Goal: Task Accomplishment & Management: Manage account settings

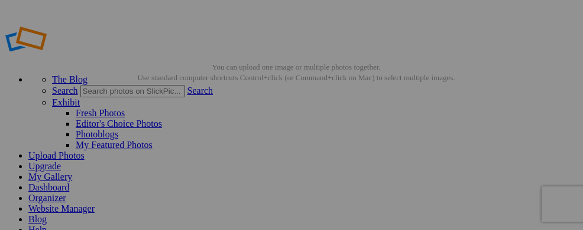
drag, startPoint x: 60, startPoint y: 122, endPoint x: 0, endPoint y: 94, distance: 65.8
drag, startPoint x: 41, startPoint y: 122, endPoint x: 0, endPoint y: 90, distance: 52.2
drag, startPoint x: 61, startPoint y: 141, endPoint x: 0, endPoint y: 109, distance: 69.0
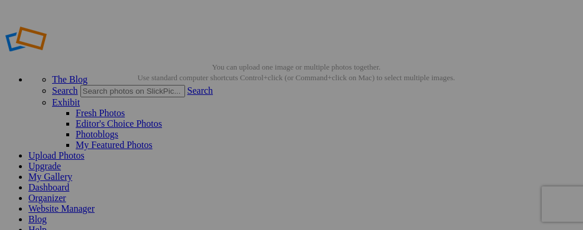
drag, startPoint x: 61, startPoint y: 142, endPoint x: 0, endPoint y: 108, distance: 70.1
drag, startPoint x: 27, startPoint y: 132, endPoint x: 0, endPoint y: 108, distance: 36.0
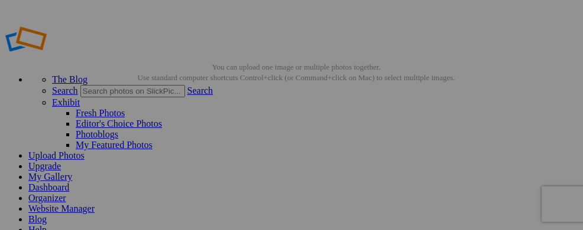
drag, startPoint x: 37, startPoint y: 177, endPoint x: 0, endPoint y: 95, distance: 90.7
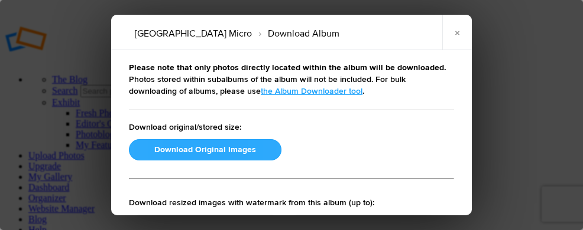
click at [180, 144] on button "Download Original Images" at bounding box center [205, 149] width 152 height 21
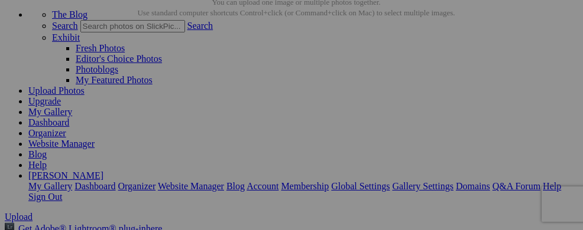
scroll to position [60, 0]
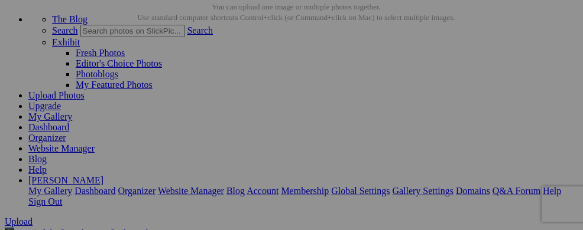
drag, startPoint x: 46, startPoint y: 115, endPoint x: 203, endPoint y: 138, distance: 158.9
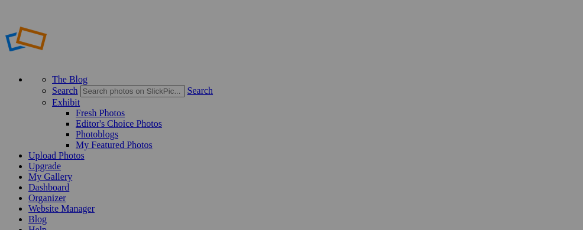
drag, startPoint x: 63, startPoint y: 174, endPoint x: 191, endPoint y: 167, distance: 129.0
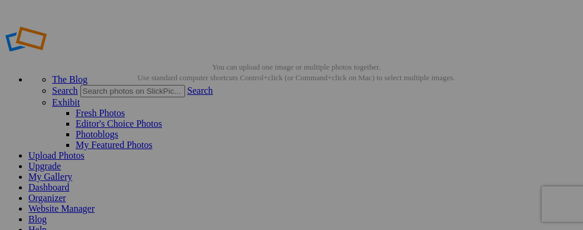
drag, startPoint x: 56, startPoint y: 138, endPoint x: 0, endPoint y: 165, distance: 62.4
drag, startPoint x: 57, startPoint y: 178, endPoint x: 203, endPoint y: 200, distance: 148.2
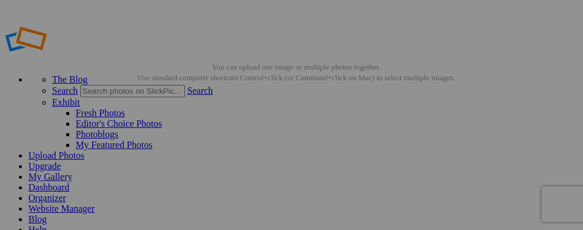
drag, startPoint x: 33, startPoint y: 160, endPoint x: 0, endPoint y: 165, distance: 32.9
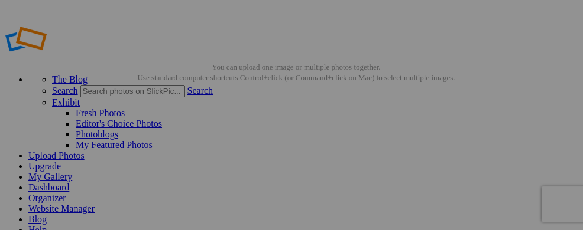
drag, startPoint x: 55, startPoint y: 158, endPoint x: 0, endPoint y: 165, distance: 55.4
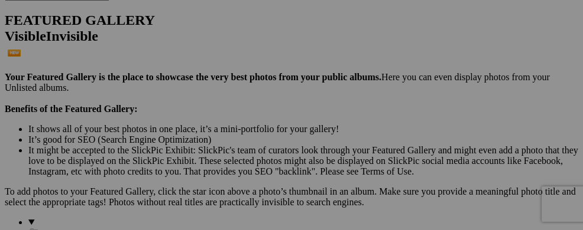
scroll to position [336, 0]
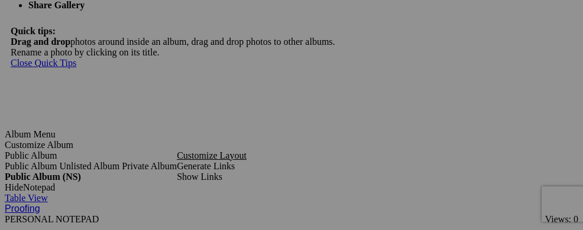
scroll to position [2320, 0]
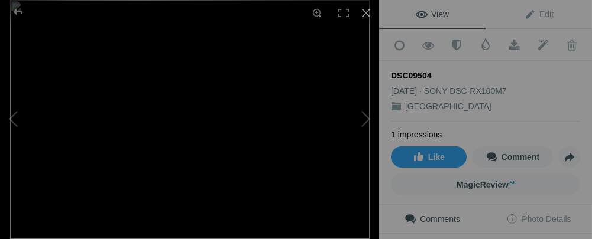
click at [369, 18] on div at bounding box center [366, 13] width 26 height 26
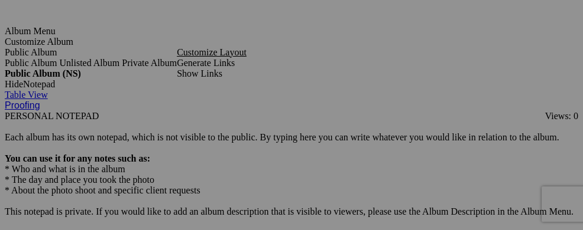
scroll to position [2446, 0]
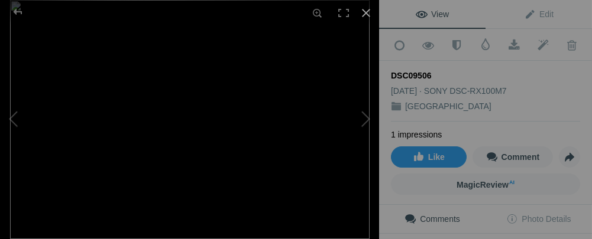
click at [368, 13] on div at bounding box center [366, 13] width 26 height 26
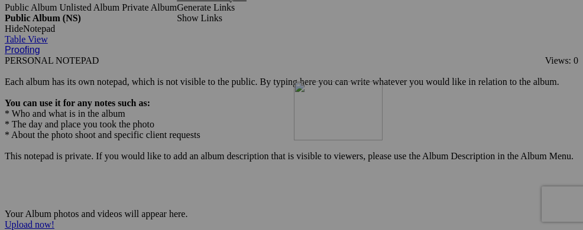
click at [0, 0] on img at bounding box center [0, 0] width 0 height 0
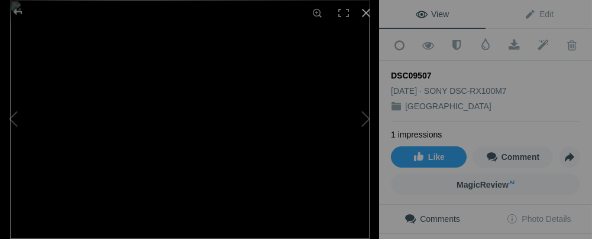
click at [367, 12] on div at bounding box center [366, 13] width 26 height 26
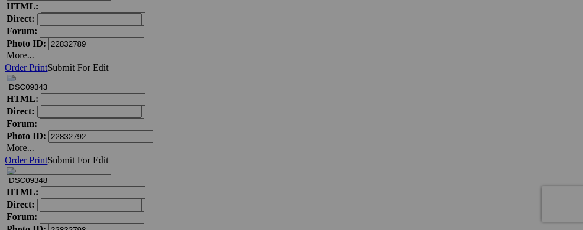
scroll to position [2948, 0]
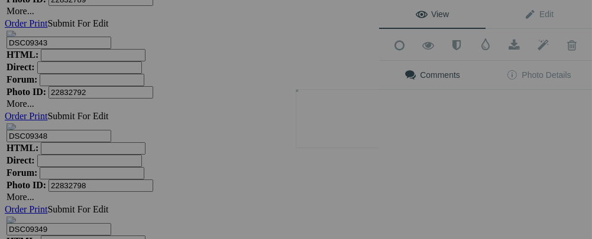
click at [342, 112] on button at bounding box center [334, 120] width 89 height 86
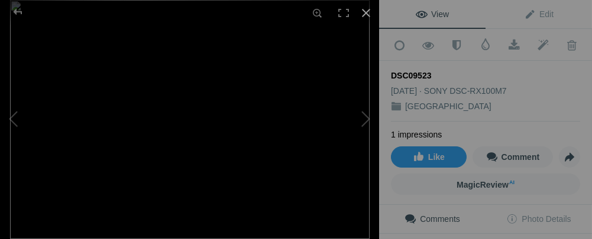
click at [365, 18] on div at bounding box center [366, 13] width 26 height 26
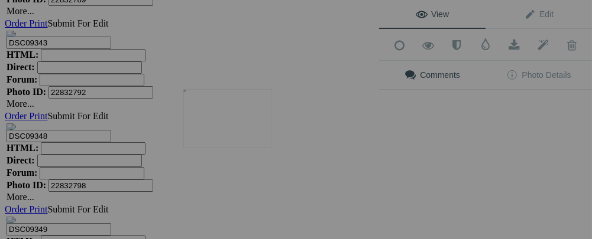
click at [235, 114] on img at bounding box center [227, 118] width 89 height 59
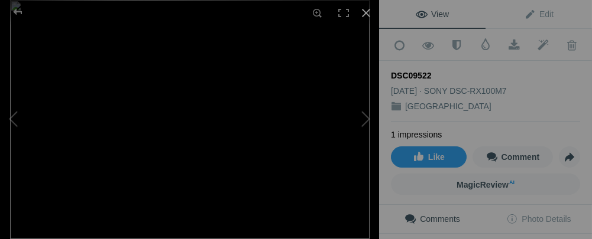
click at [363, 11] on div at bounding box center [366, 13] width 26 height 26
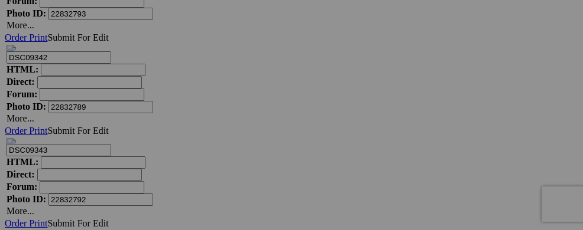
scroll to position [2919, 0]
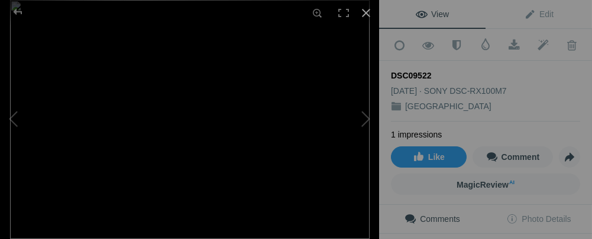
click at [365, 14] on div at bounding box center [366, 13] width 26 height 26
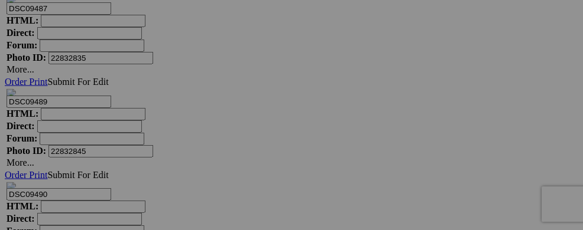
scroll to position [5521, 0]
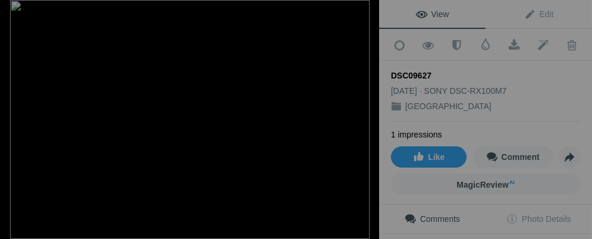
click at [367, 15] on div at bounding box center [366, 13] width 26 height 26
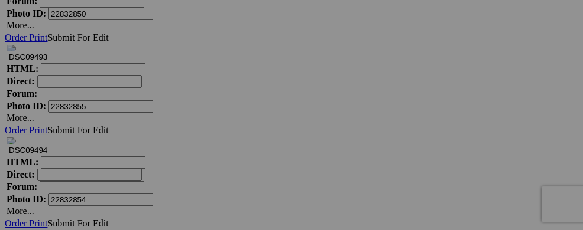
scroll to position [5927, 0]
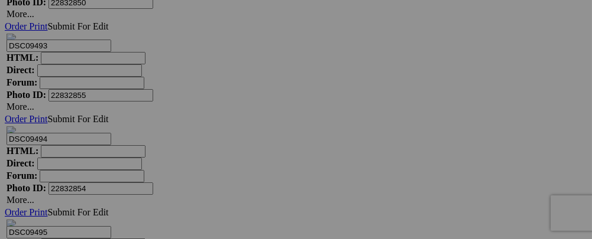
click at [0, 0] on button at bounding box center [0, 0] width 0 height 0
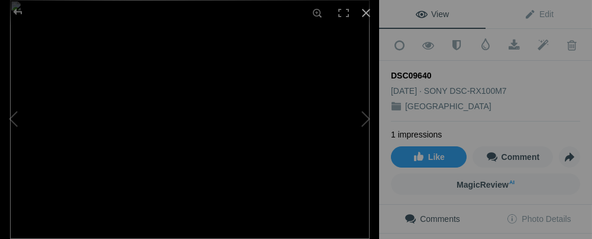
click at [365, 13] on div at bounding box center [366, 13] width 26 height 26
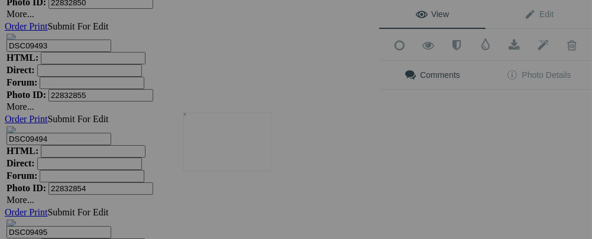
click at [242, 131] on img at bounding box center [227, 142] width 89 height 59
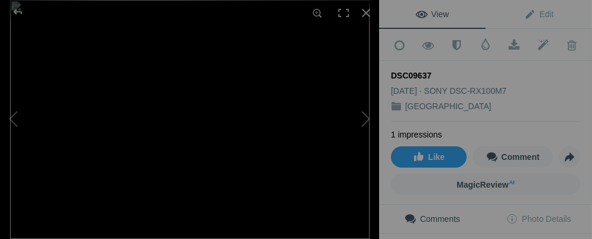
click at [184, 100] on img at bounding box center [189, 119] width 359 height 239
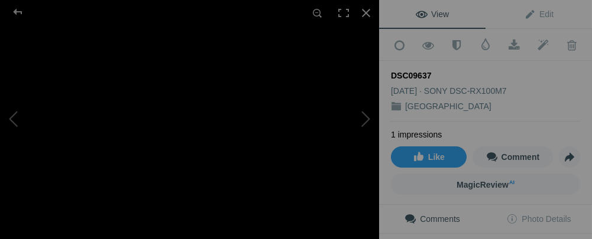
click at [211, 129] on img at bounding box center [209, 197] width 1797 height 1198
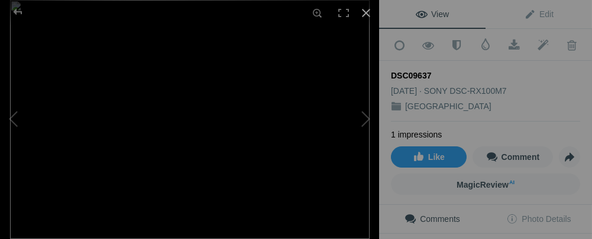
click at [365, 11] on div at bounding box center [366, 13] width 26 height 26
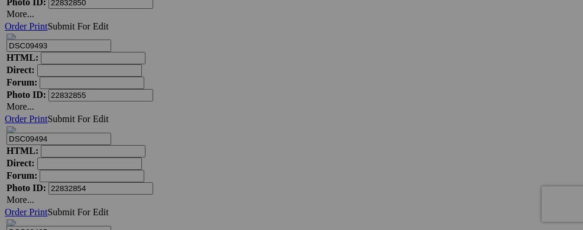
scroll to position [5920, 0]
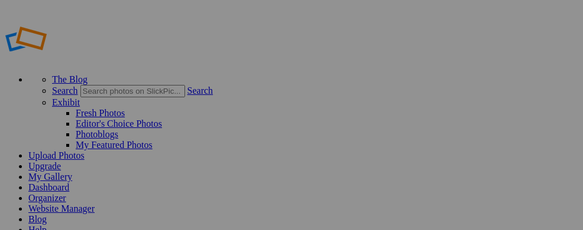
drag, startPoint x: 53, startPoint y: 138, endPoint x: 284, endPoint y: 145, distance: 231.2
drag, startPoint x: 50, startPoint y: 158, endPoint x: 1, endPoint y: 147, distance: 50.8
drag, startPoint x: 41, startPoint y: 181, endPoint x: 0, endPoint y: 99, distance: 91.4
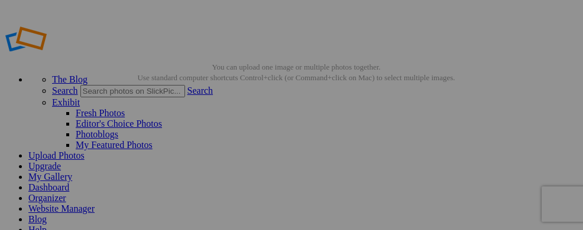
drag, startPoint x: 45, startPoint y: 178, endPoint x: 0, endPoint y: 109, distance: 83.0
drag, startPoint x: 51, startPoint y: 158, endPoint x: 2, endPoint y: 109, distance: 69.0
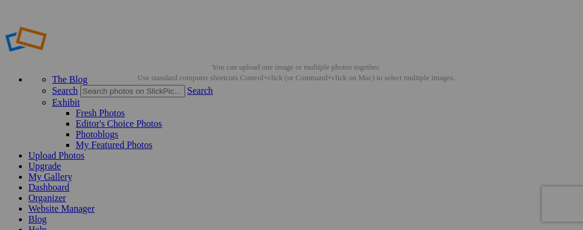
drag, startPoint x: 35, startPoint y: 178, endPoint x: 0, endPoint y: 93, distance: 91.7
drag, startPoint x: 41, startPoint y: 176, endPoint x: 2, endPoint y: 110, distance: 76.3
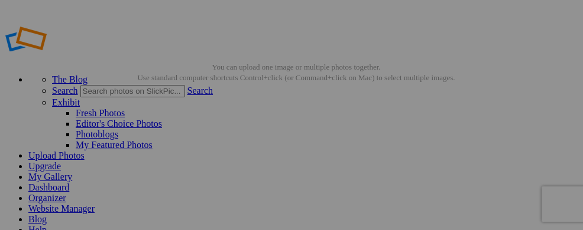
drag, startPoint x: 147, startPoint y: 179, endPoint x: 0, endPoint y: 107, distance: 163.3
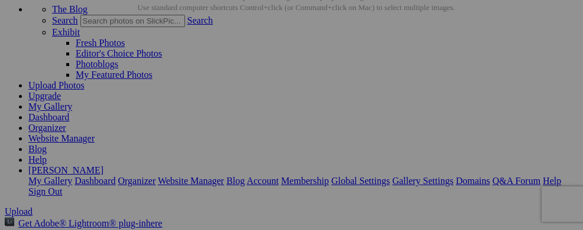
drag, startPoint x: 57, startPoint y: 103, endPoint x: 215, endPoint y: 141, distance: 162.8
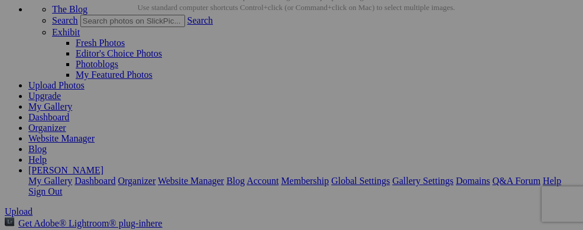
drag, startPoint x: 349, startPoint y: 131, endPoint x: 309, endPoint y: 113, distance: 43.9
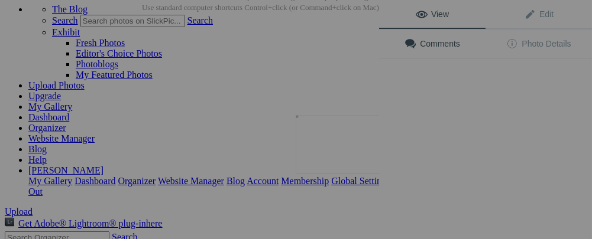
click at [340, 165] on div "DSC00244" at bounding box center [189, 119] width 379 height 239
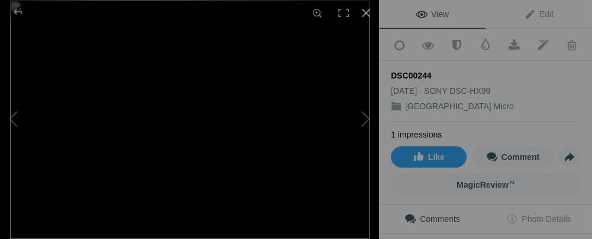
click at [360, 15] on div at bounding box center [366, 13] width 26 height 26
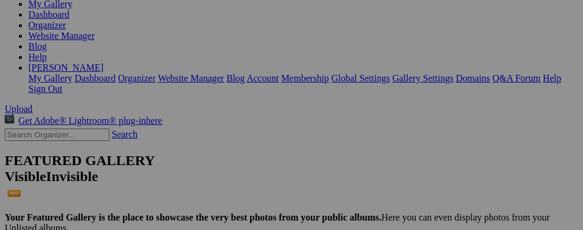
scroll to position [177, 0]
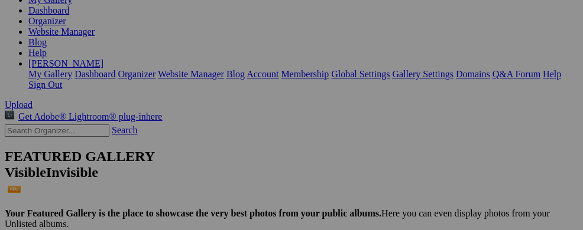
drag, startPoint x: 450, startPoint y: 160, endPoint x: 566, endPoint y: 188, distance: 119.3
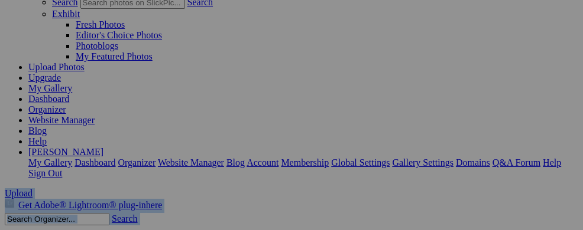
scroll to position [89, 1]
drag, startPoint x: 579, startPoint y: 90, endPoint x: 588, endPoint y: 123, distance: 33.7
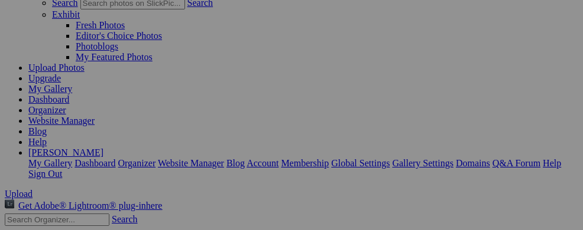
scroll to position [100, 1]
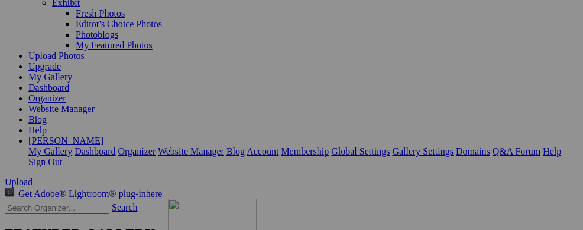
drag, startPoint x: 345, startPoint y: 108, endPoint x: 337, endPoint y: 201, distance: 93.1
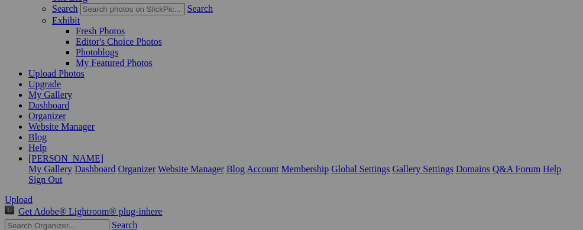
scroll to position [186, 1]
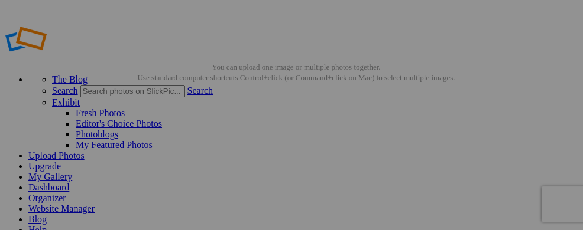
drag, startPoint x: 52, startPoint y: 180, endPoint x: 0, endPoint y: 146, distance: 62.3
drag, startPoint x: 32, startPoint y: 159, endPoint x: 0, endPoint y: 165, distance: 32.6
